Goal: Transaction & Acquisition: Download file/media

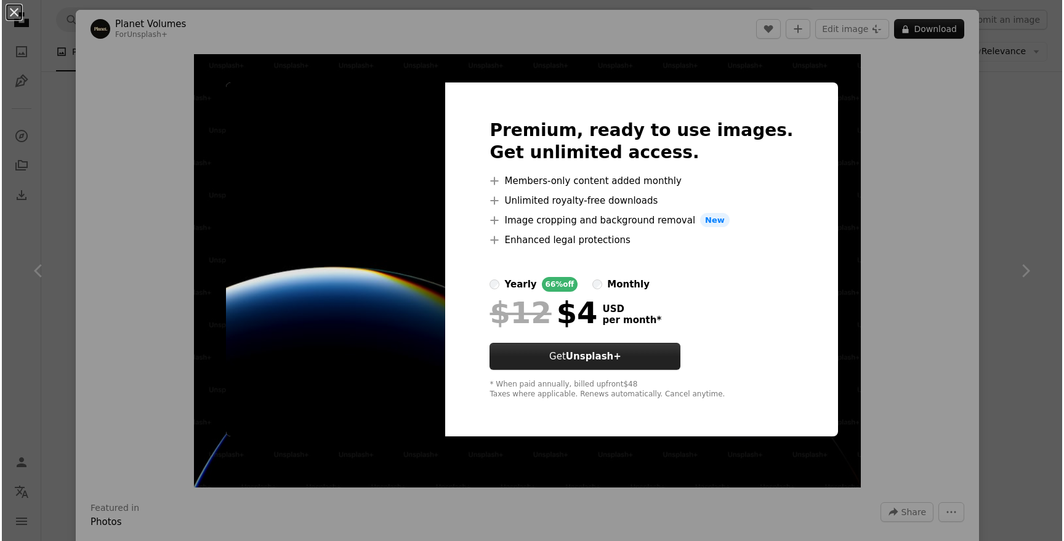
scroll to position [501, 0]
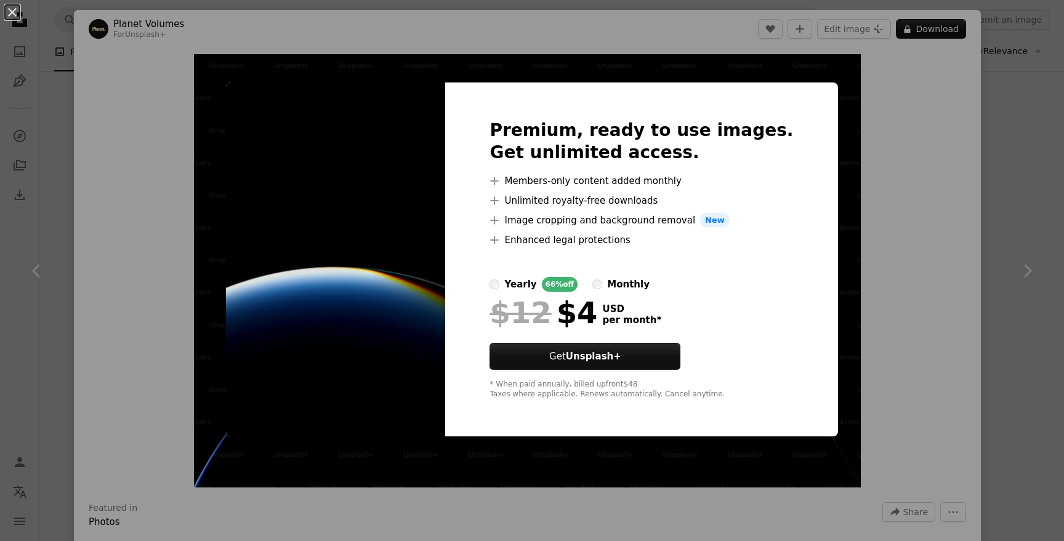
click at [916, 142] on div "An X shape Premium, ready to use images. Get unlimited access. A plus sign Memb…" at bounding box center [532, 270] width 1064 height 541
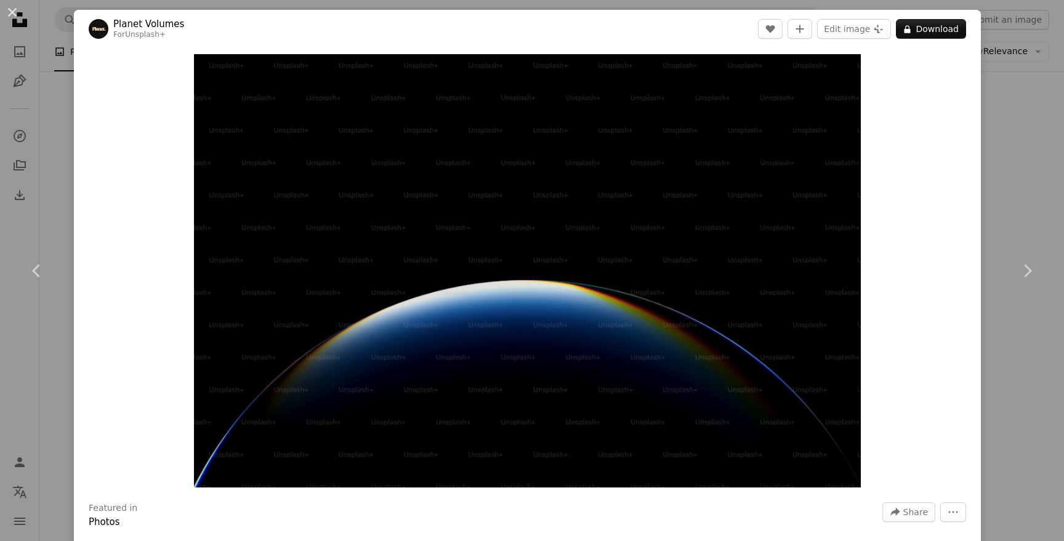
click at [1036, 139] on div "An X shape Chevron left Chevron right Planet Volumes For Unsplash+ A heart A pl…" at bounding box center [532, 270] width 1064 height 541
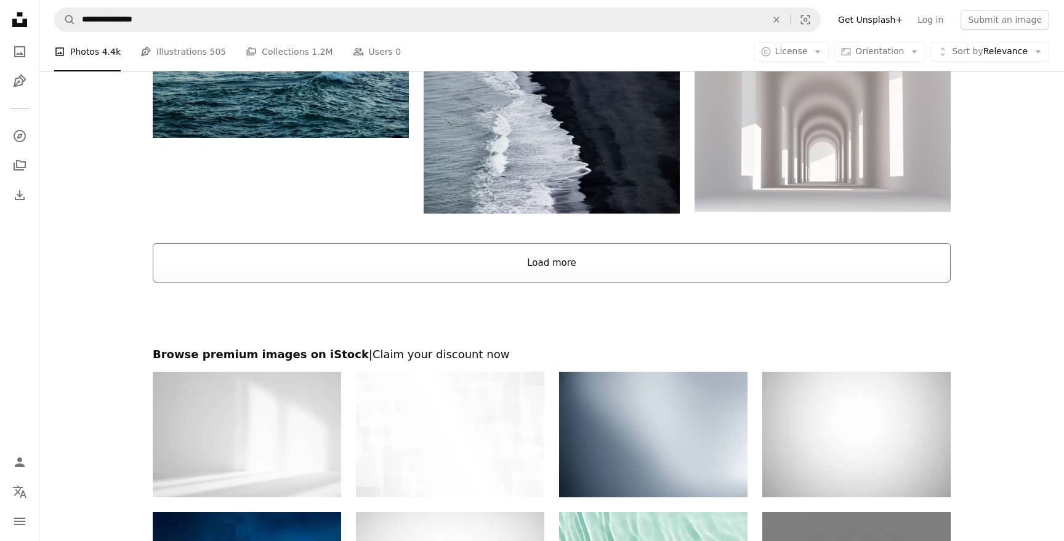
scroll to position [1690, 0]
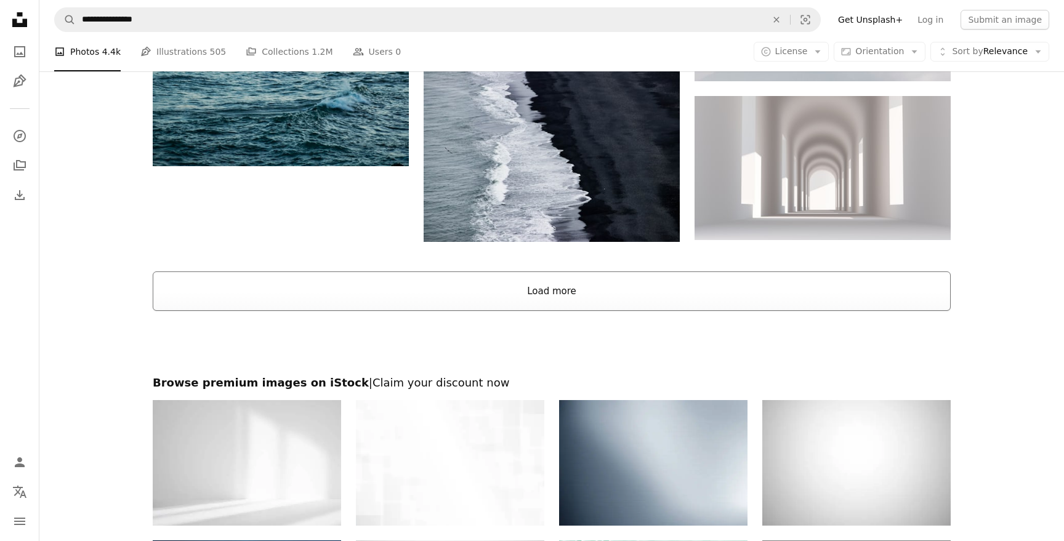
click at [584, 293] on button "Load more" at bounding box center [552, 291] width 798 height 39
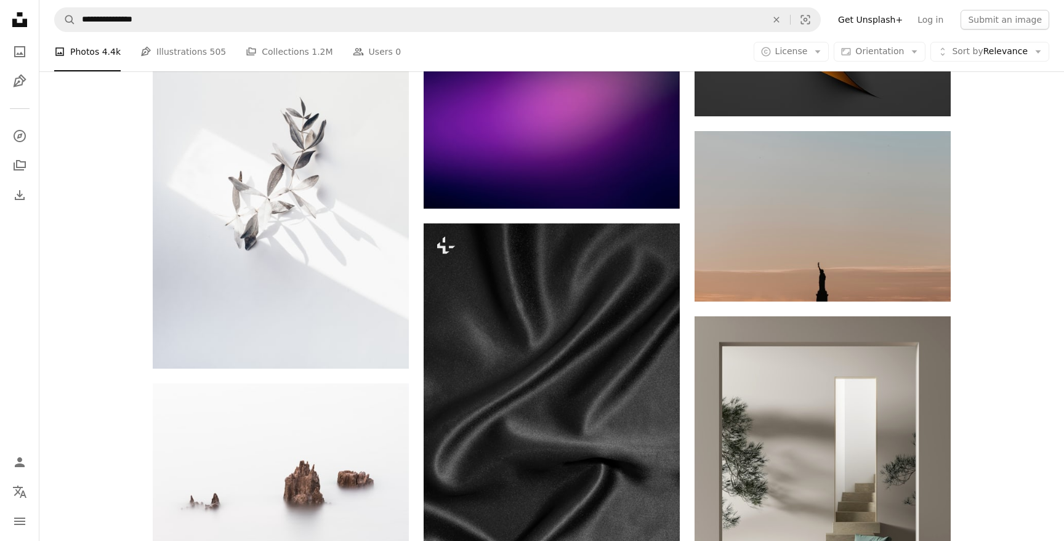
scroll to position [6892, 0]
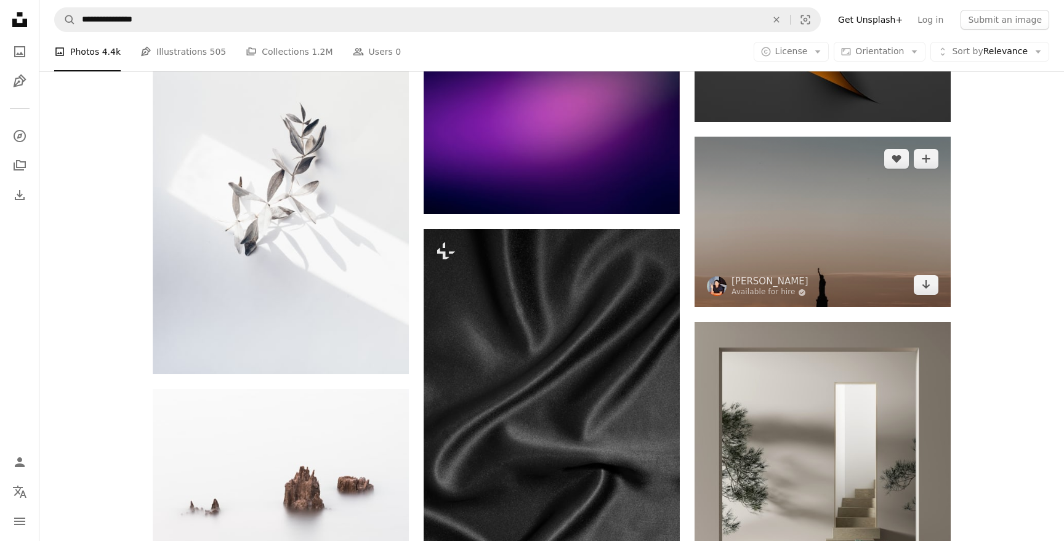
click at [765, 245] on img at bounding box center [823, 222] width 256 height 171
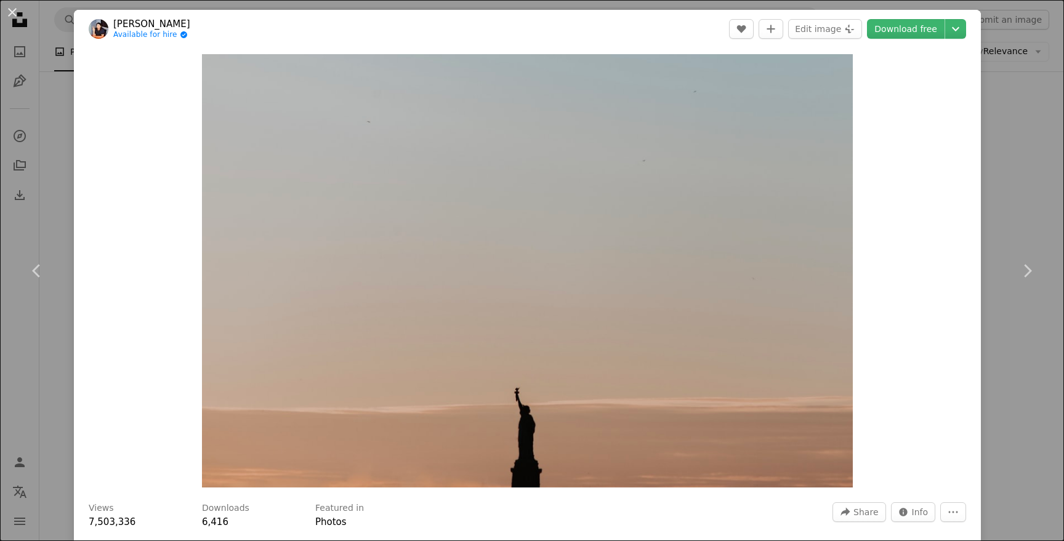
click at [1042, 175] on div "An X shape Chevron left Chevron right [PERSON_NAME] Available for hire A checkm…" at bounding box center [532, 270] width 1064 height 541
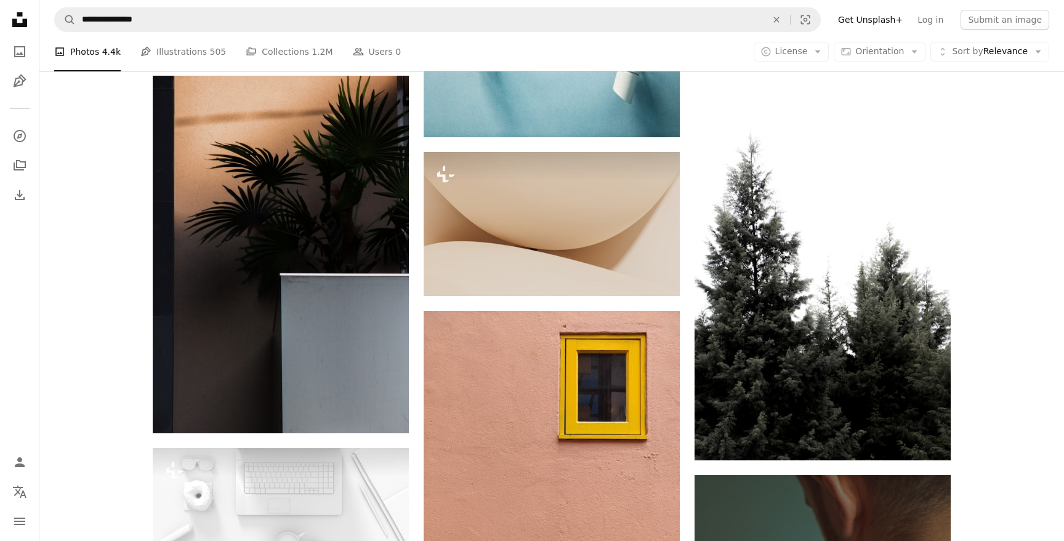
scroll to position [9949, 0]
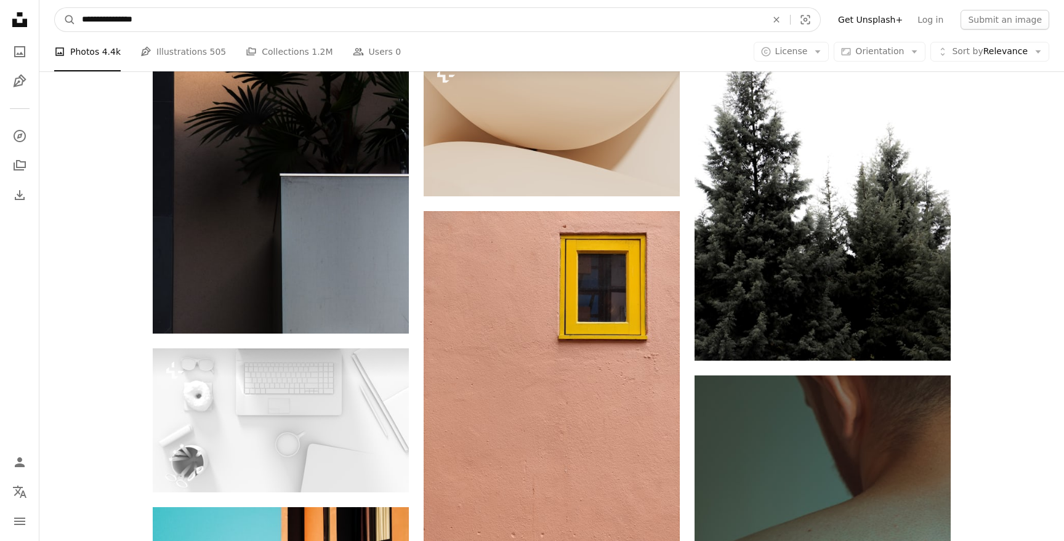
click at [293, 26] on input "**********" at bounding box center [419, 19] width 687 height 23
type input "**********"
click button "A magnifying glass" at bounding box center [65, 19] width 21 height 23
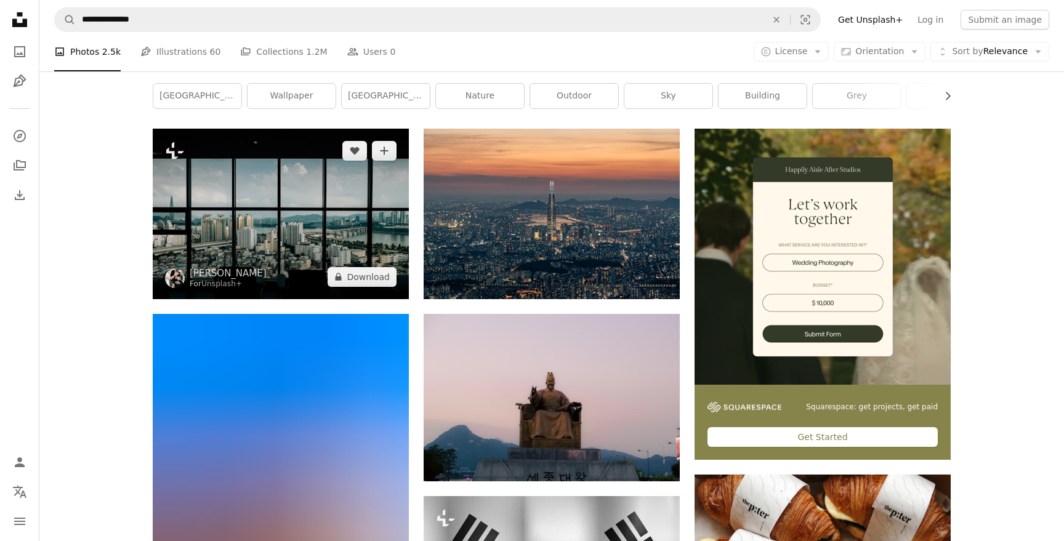
scroll to position [185, 0]
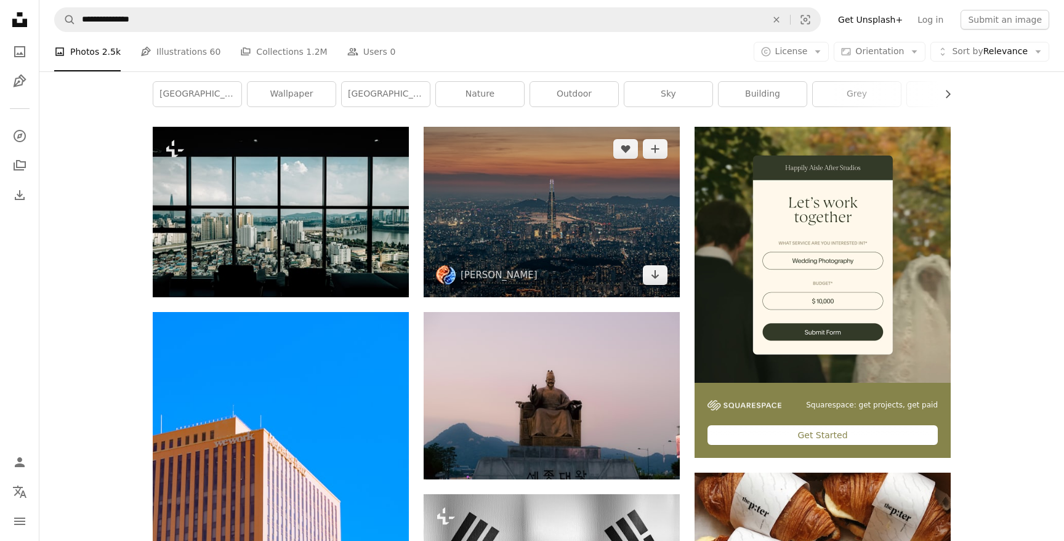
click at [592, 203] on img at bounding box center [552, 212] width 256 height 171
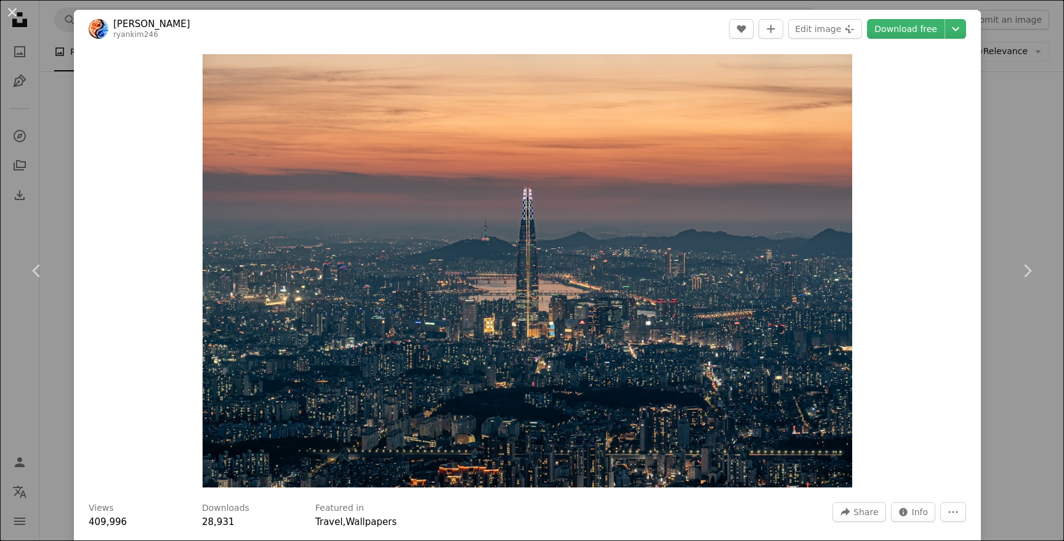
click at [1031, 155] on div "An X shape Chevron left Chevron right [PERSON_NAME] ryankim246 A heart A plus s…" at bounding box center [532, 270] width 1064 height 541
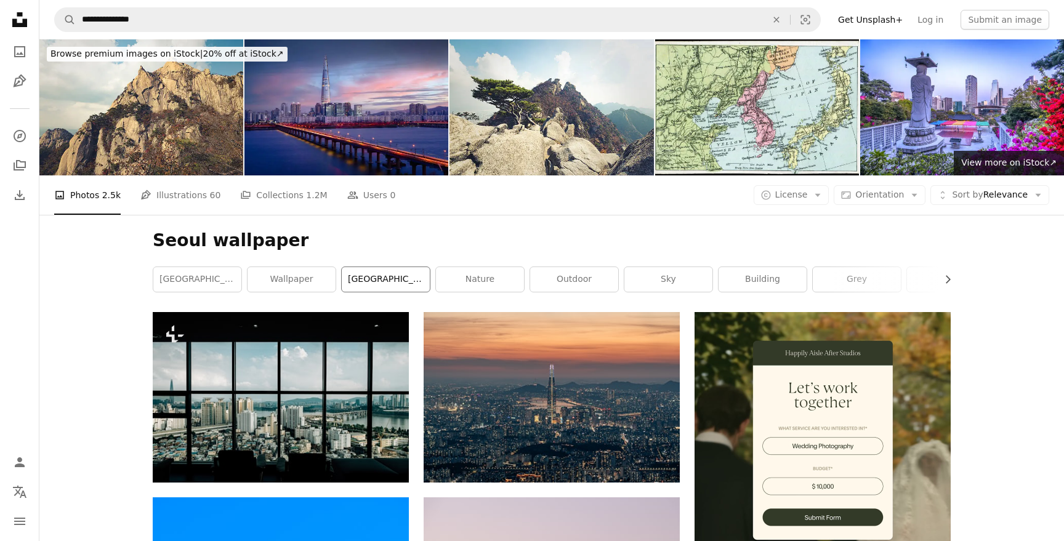
click at [405, 282] on link "[GEOGRAPHIC_DATA]" at bounding box center [386, 279] width 88 height 25
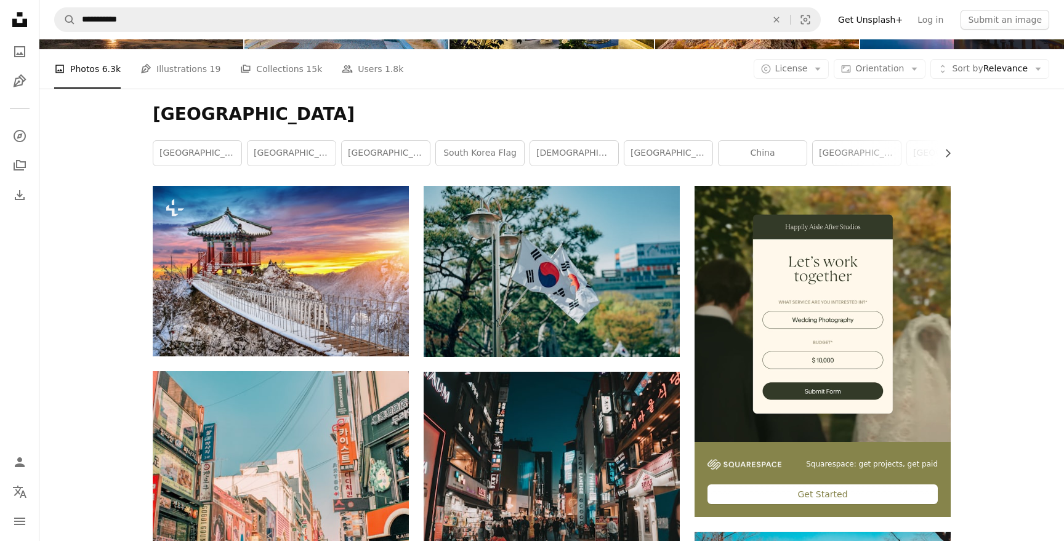
scroll to position [132, 0]
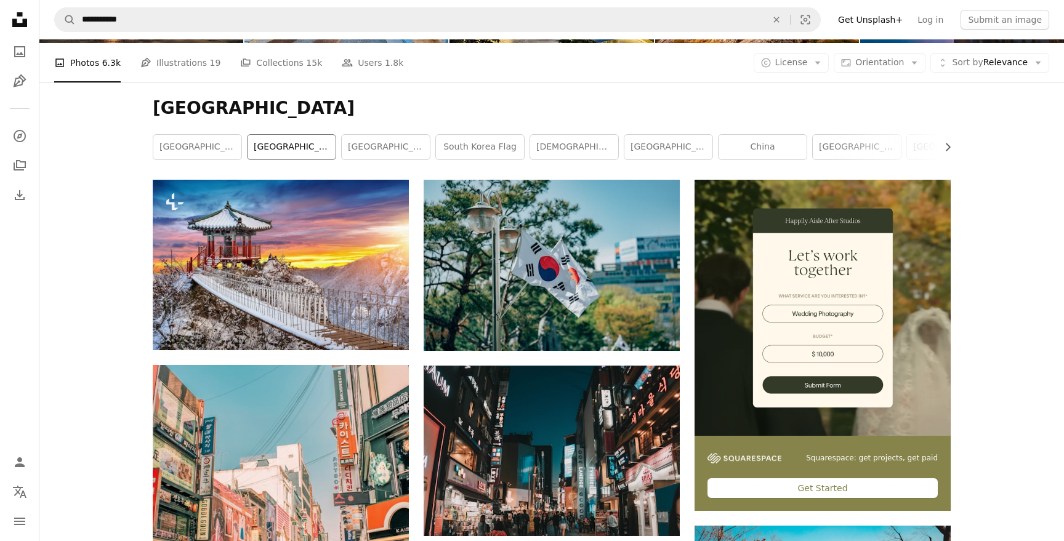
click at [293, 146] on link "[GEOGRAPHIC_DATA]" at bounding box center [292, 147] width 88 height 25
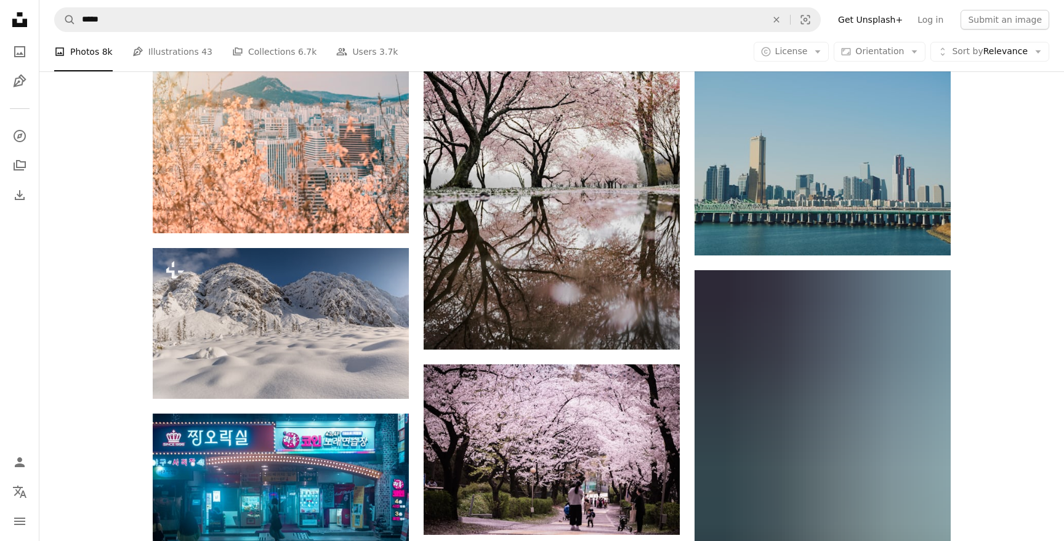
scroll to position [13424, 0]
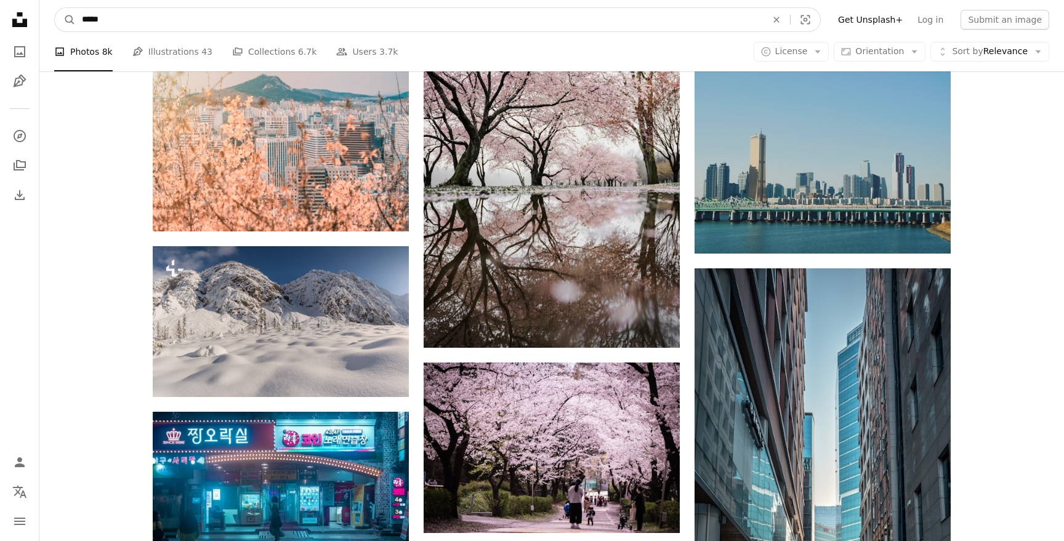
click at [329, 23] on input "*****" at bounding box center [419, 19] width 687 height 23
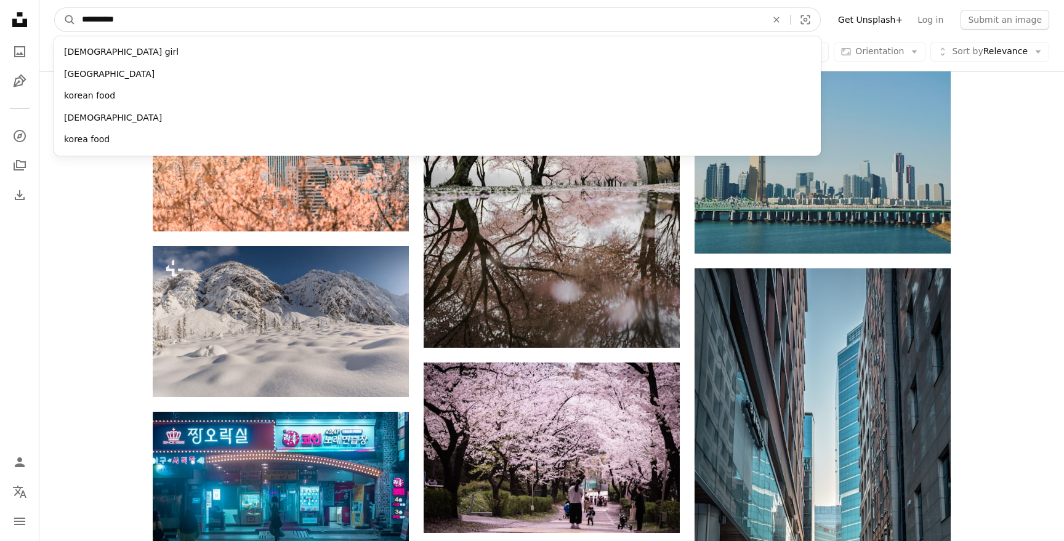
type input "**********"
click button "A magnifying glass" at bounding box center [65, 19] width 21 height 23
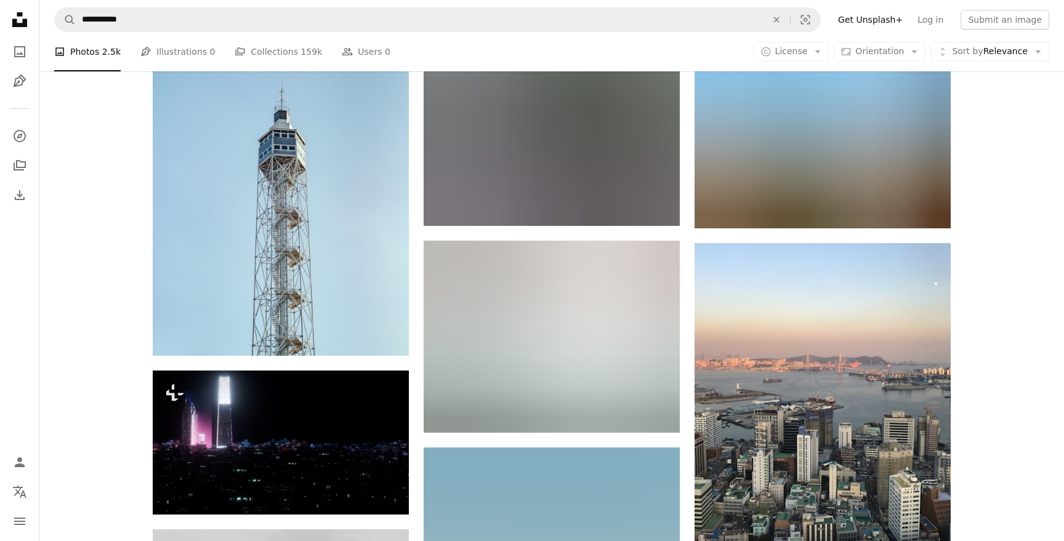
scroll to position [2231, 0]
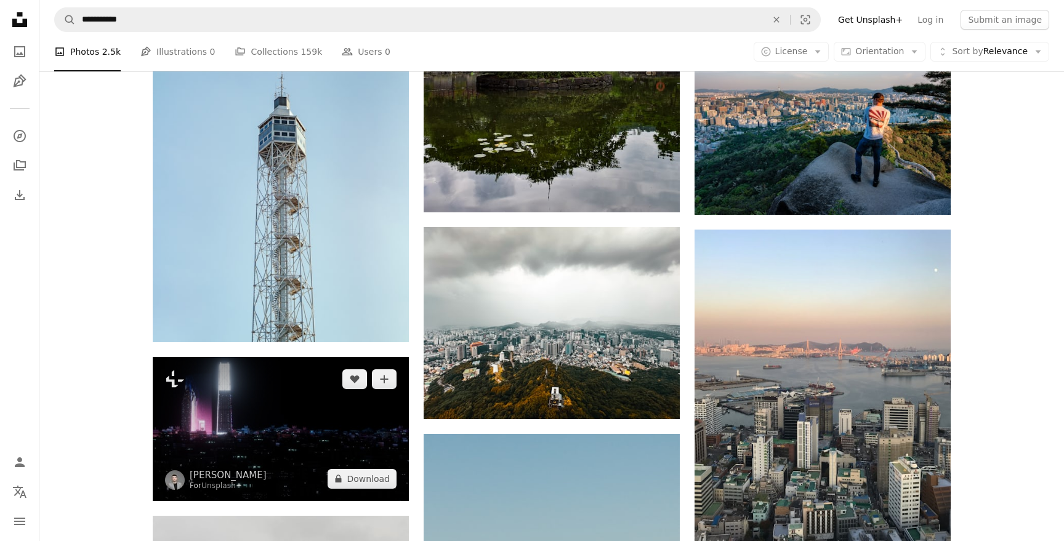
click at [270, 430] on img at bounding box center [281, 429] width 256 height 144
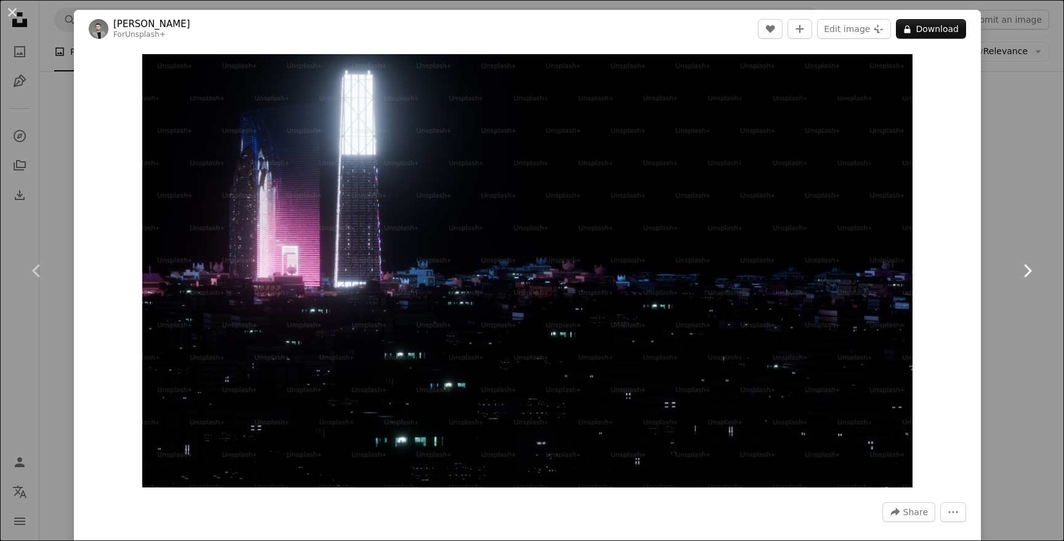
click at [1057, 252] on link "Chevron right" at bounding box center [1027, 271] width 74 height 118
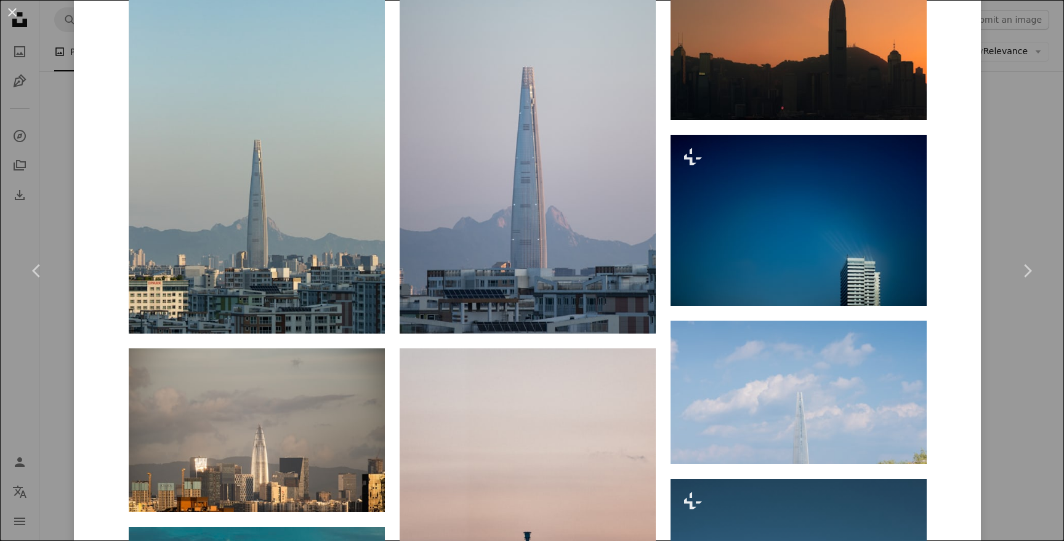
scroll to position [1493, 0]
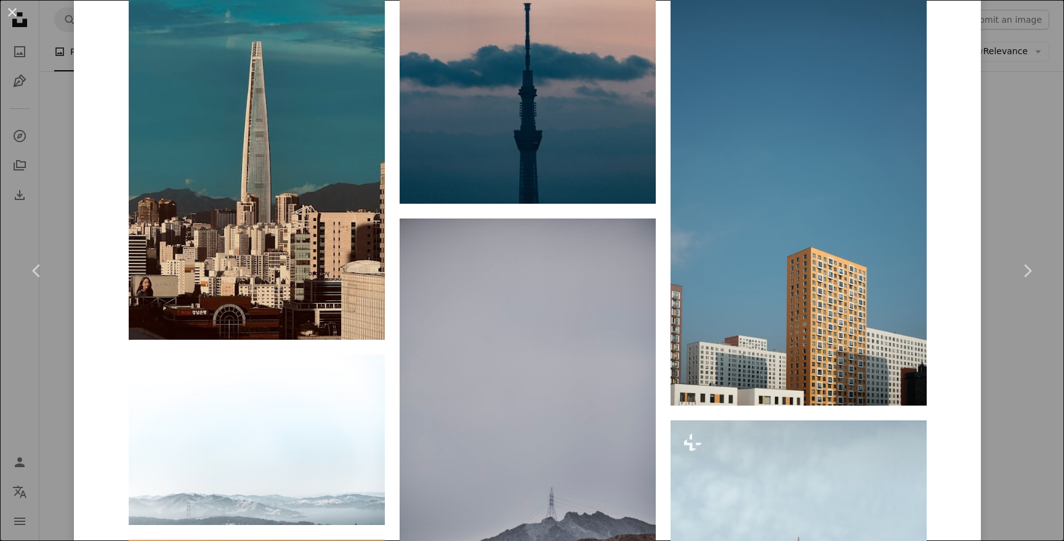
click at [1020, 71] on div "An X shape Chevron left Chevron right 상민 박 Available for hire A checkmark insid…" at bounding box center [532, 270] width 1064 height 541
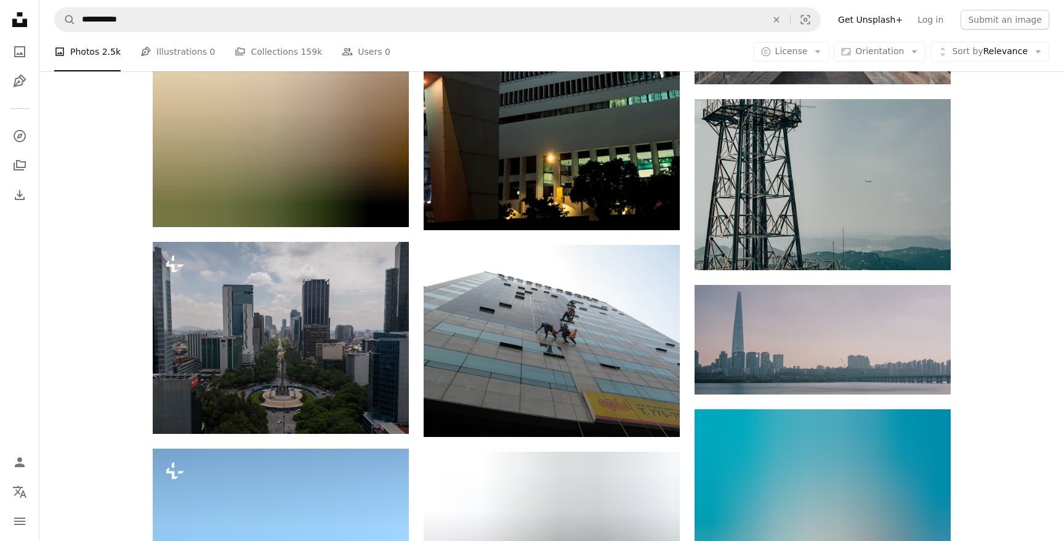
scroll to position [6499, 0]
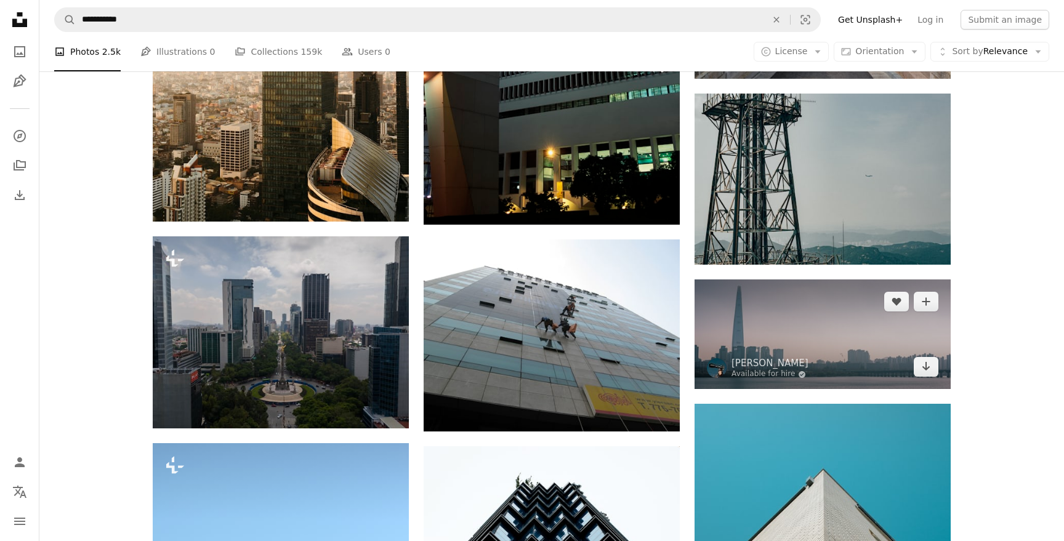
click at [790, 314] on img at bounding box center [823, 335] width 256 height 110
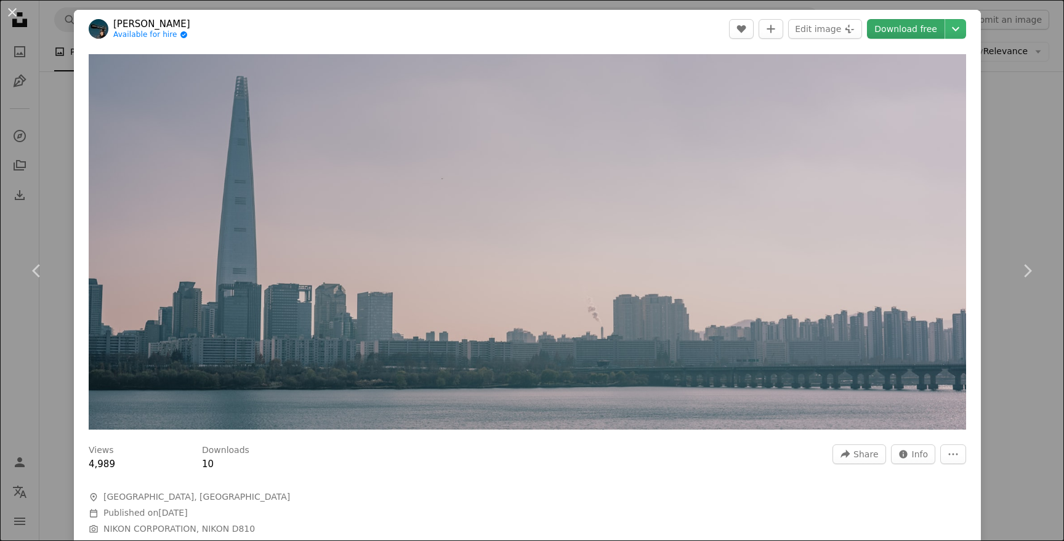
click at [899, 33] on link "Download free" at bounding box center [906, 29] width 78 height 20
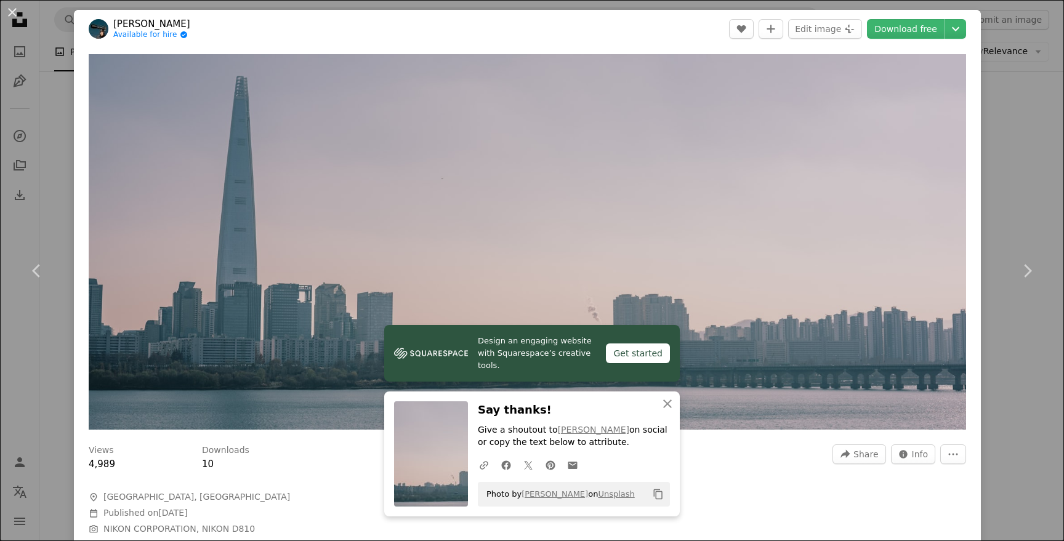
click at [1033, 131] on div "An X shape Chevron left Chevron right [PERSON_NAME] Available for hire A checkm…" at bounding box center [532, 270] width 1064 height 541
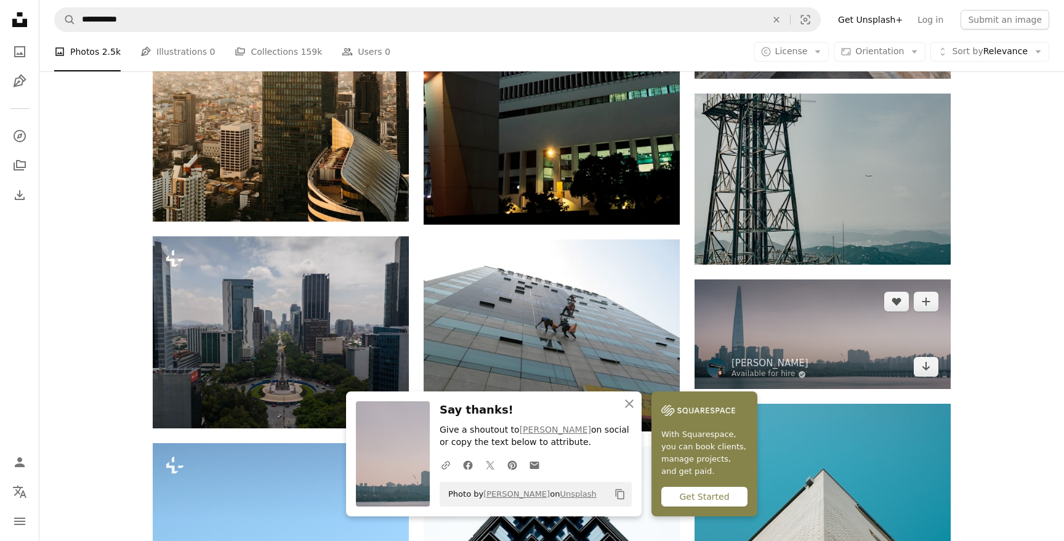
click at [787, 333] on img at bounding box center [823, 335] width 256 height 110
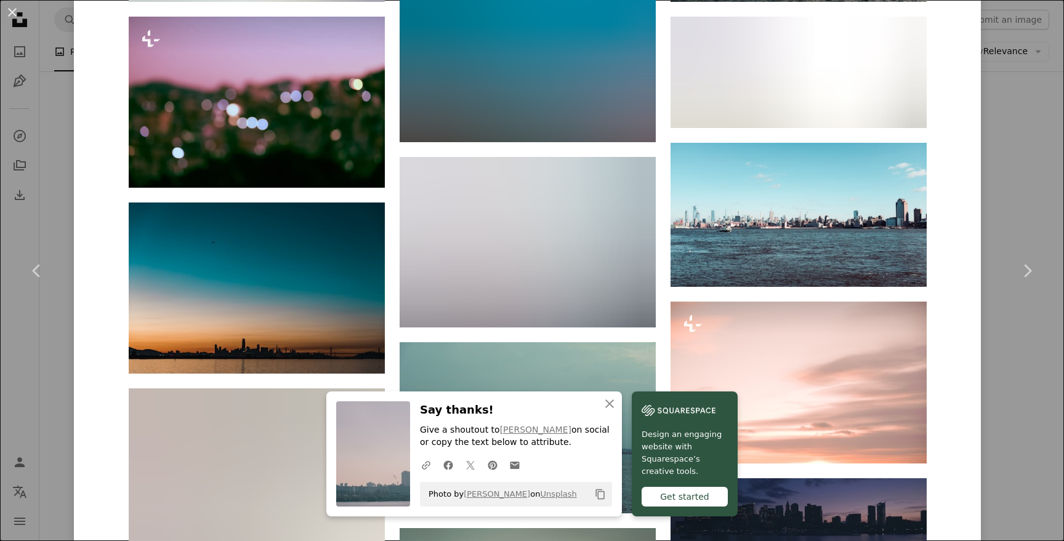
scroll to position [6422, 0]
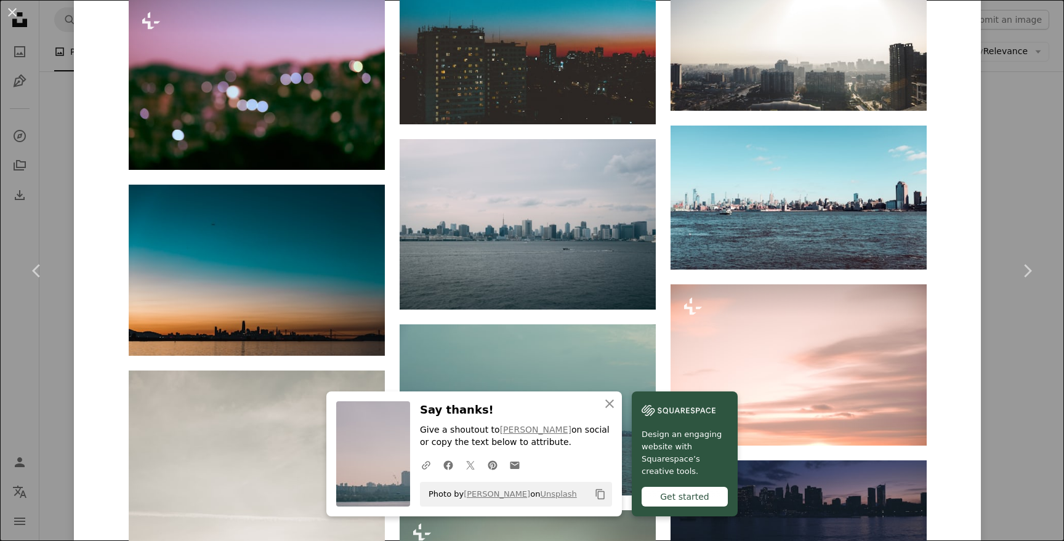
click at [1014, 353] on div "An X shape Chevron left Chevron right [PERSON_NAME] Available for hire A checkm…" at bounding box center [532, 270] width 1064 height 541
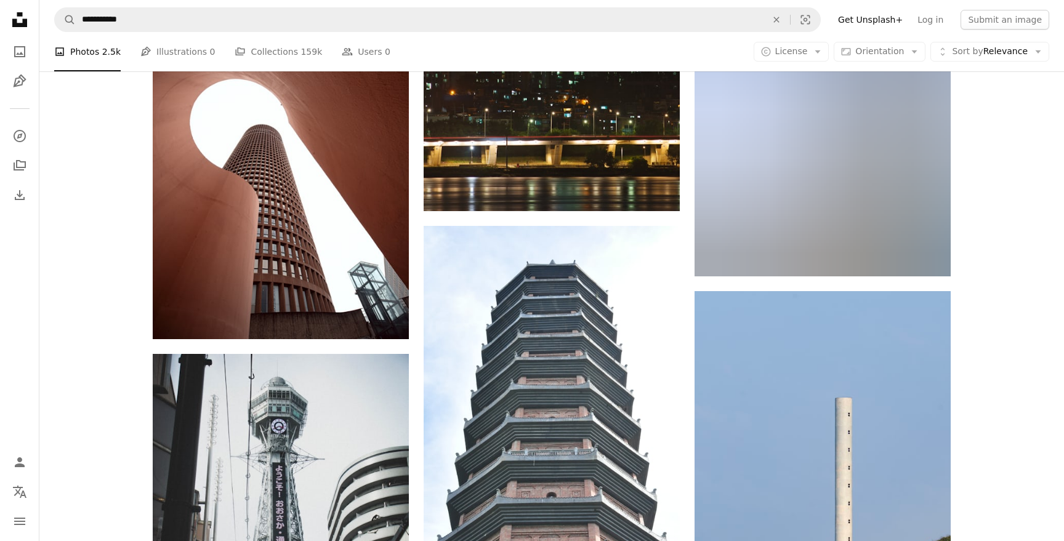
scroll to position [18581, 0]
